Goal: Task Accomplishment & Management: Use online tool/utility

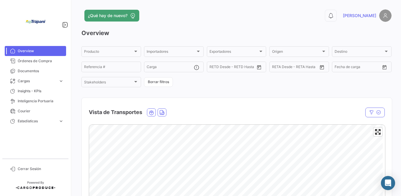
click at [23, 72] on span "Documentos" at bounding box center [41, 71] width 46 height 5
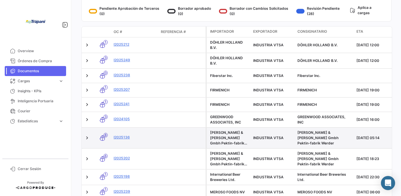
scroll to position [152, 0]
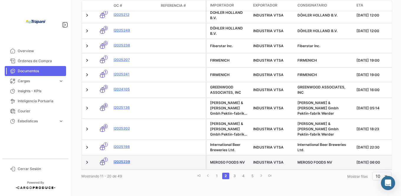
click at [123, 159] on link "I2025239" at bounding box center [135, 161] width 43 height 5
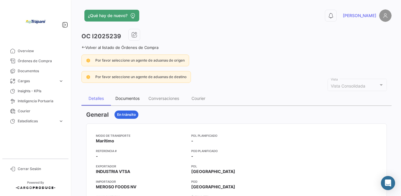
click at [125, 99] on div "Documentos" at bounding box center [127, 98] width 24 height 5
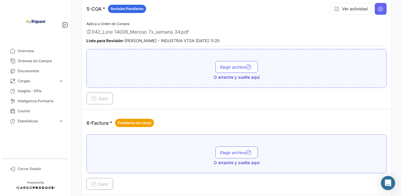
scroll to position [591, 0]
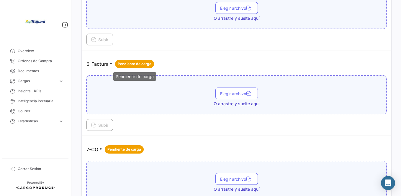
click at [131, 64] on span "Pendiente de carga" at bounding box center [135, 63] width 34 height 5
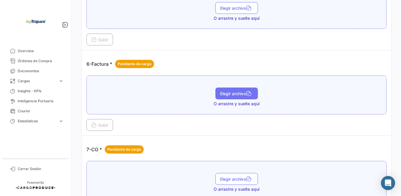
click at [234, 95] on span "Elegir archivo" at bounding box center [236, 93] width 33 height 5
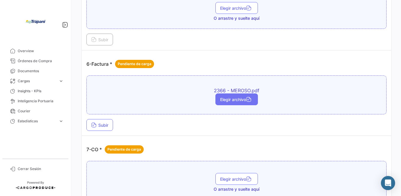
click at [238, 100] on span "Elegir archivo" at bounding box center [236, 99] width 33 height 5
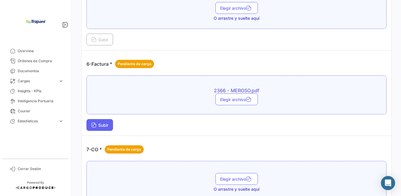
click at [99, 126] on span "Subir" at bounding box center [99, 125] width 17 height 5
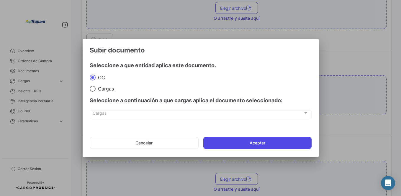
click at [251, 143] on button "Aceptar" at bounding box center [257, 143] width 108 height 12
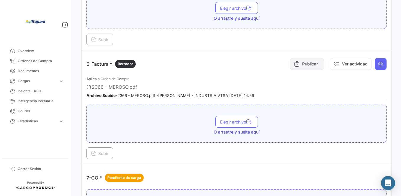
click at [302, 64] on button "Publicar" at bounding box center [307, 64] width 34 height 12
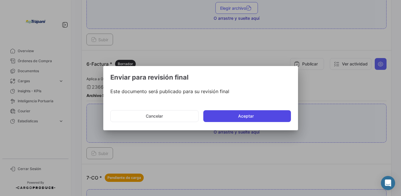
click at [249, 116] on button "Aceptar" at bounding box center [247, 116] width 88 height 12
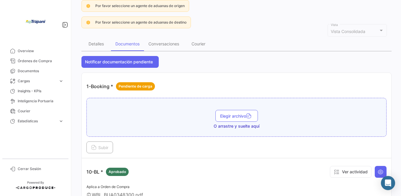
scroll to position [0, 0]
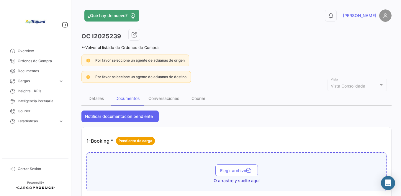
click at [84, 46] on icon at bounding box center [84, 47] width 4 height 4
